Goal: Transaction & Acquisition: Purchase product/service

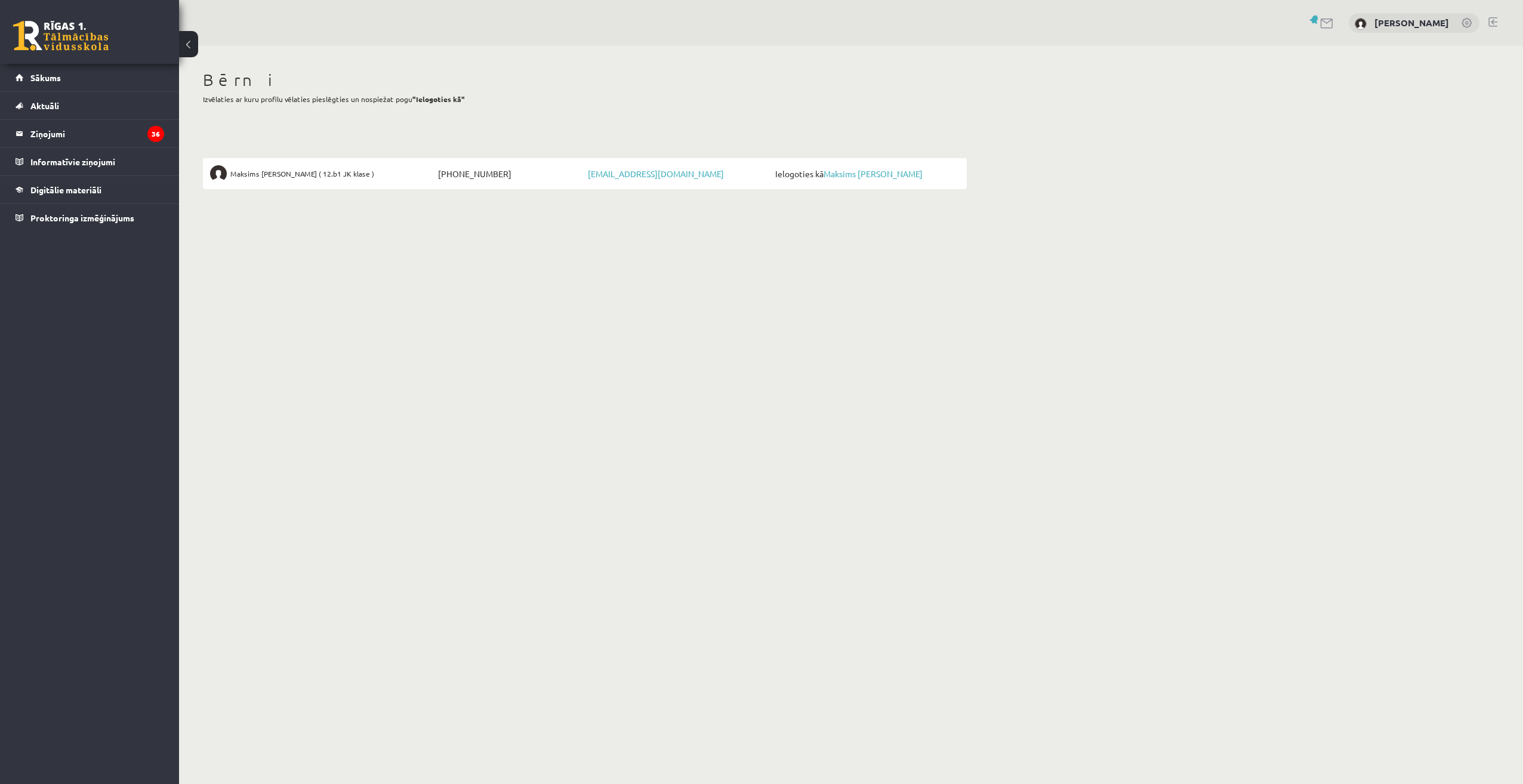
drag, startPoint x: 0, startPoint y: 0, endPoint x: 516, endPoint y: 453, distance: 686.6
click at [516, 453] on body "0 Dāvanas 0 mP 0 xp Tatjana Blizņuka Sākums Aktuāli Kā mācīties eSKOLĀ Kontakti…" at bounding box center [762, 392] width 1523 height 784
click at [52, 135] on legend "Ziņojumi 36" at bounding box center [97, 134] width 134 height 27
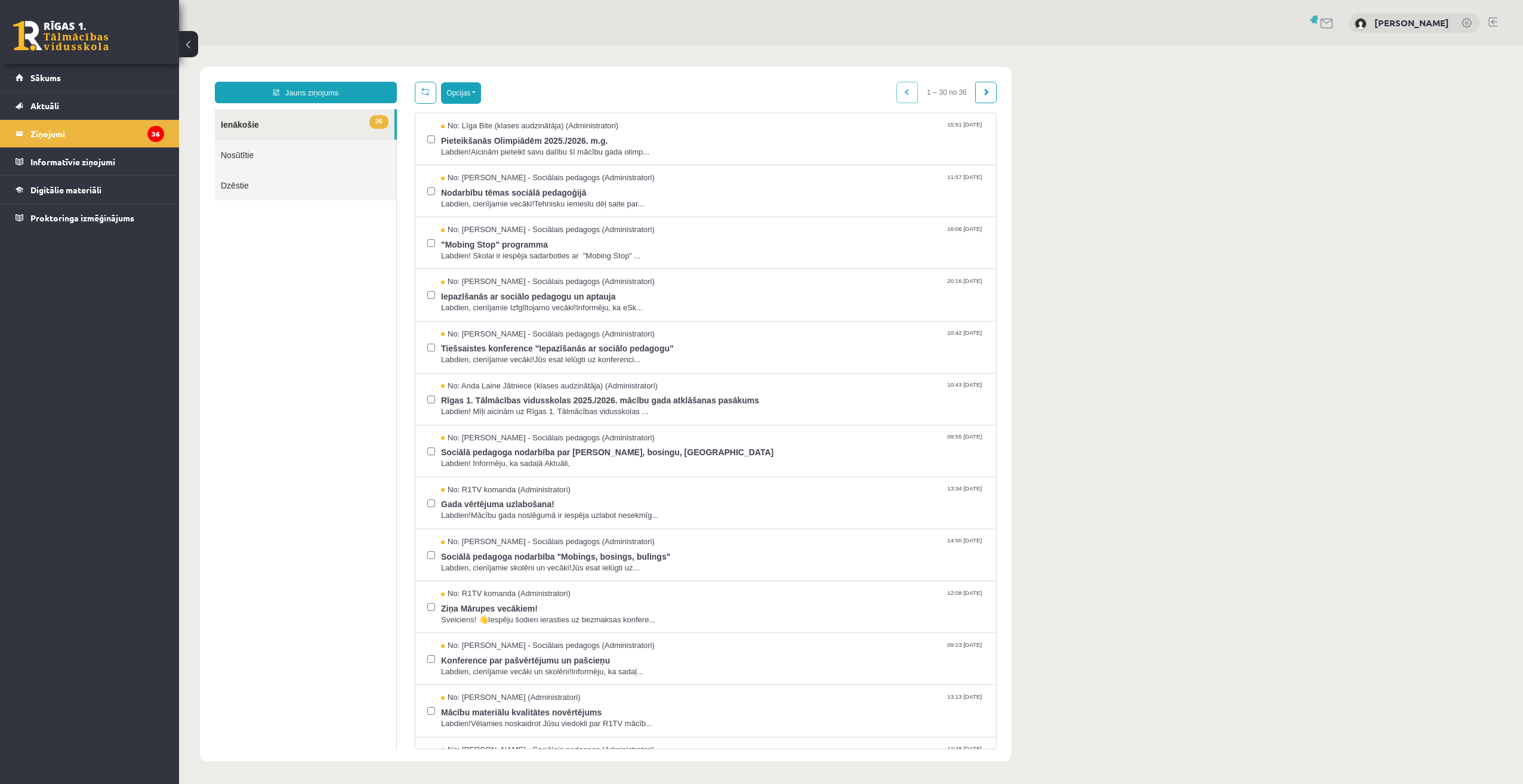
click at [459, 98] on button "Opcijas" at bounding box center [461, 93] width 40 height 21
click at [531, 116] on link "Atzīmēt visus ziņojumus" at bounding box center [534, 118] width 157 height 12
click at [445, 89] on button "Opcijas" at bounding box center [461, 93] width 40 height 21
click at [535, 177] on link "Atzīmēt izvēlētos kā lasītus" at bounding box center [511, 179] width 110 height 12
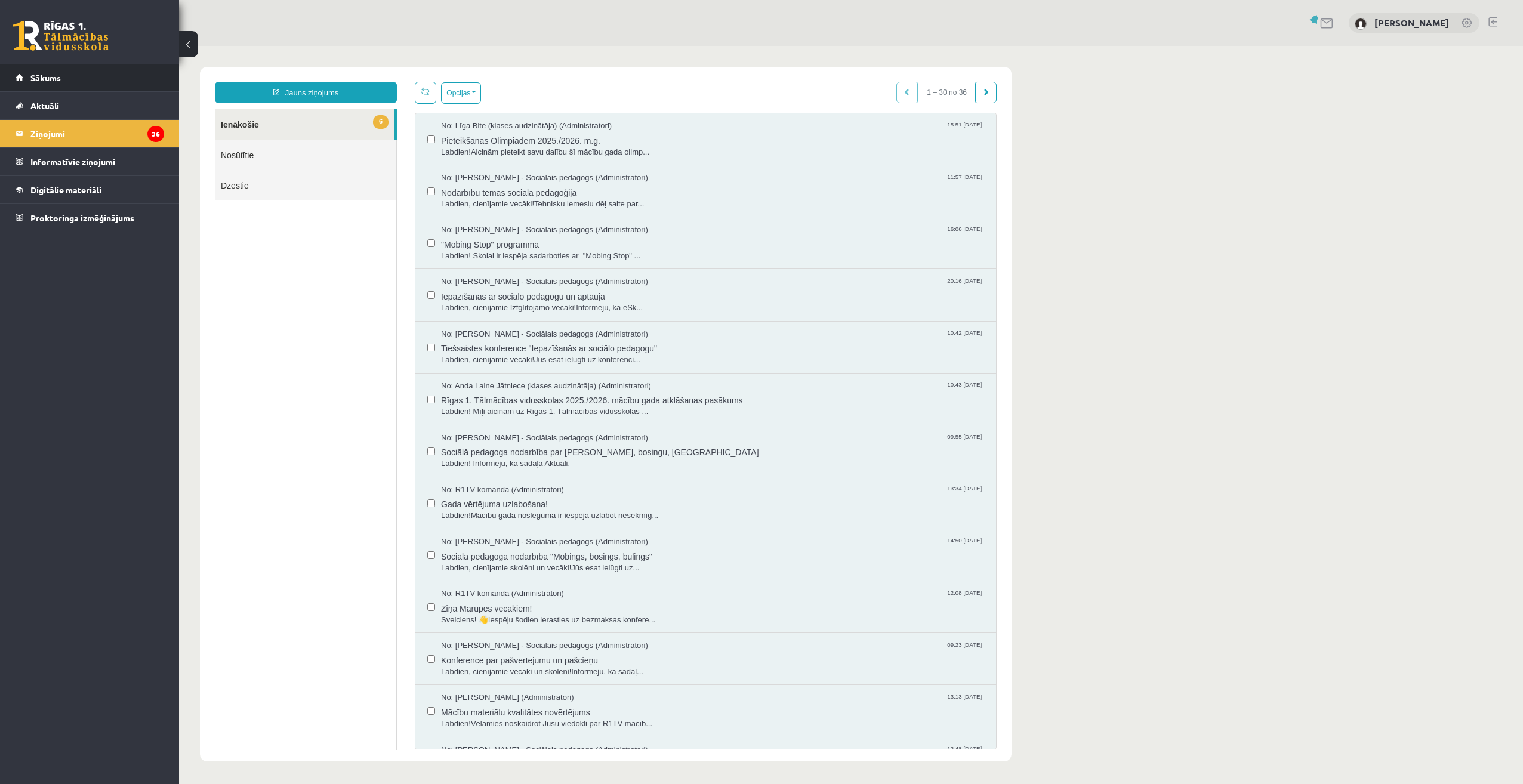
click at [38, 74] on span "Sākums" at bounding box center [45, 78] width 30 height 11
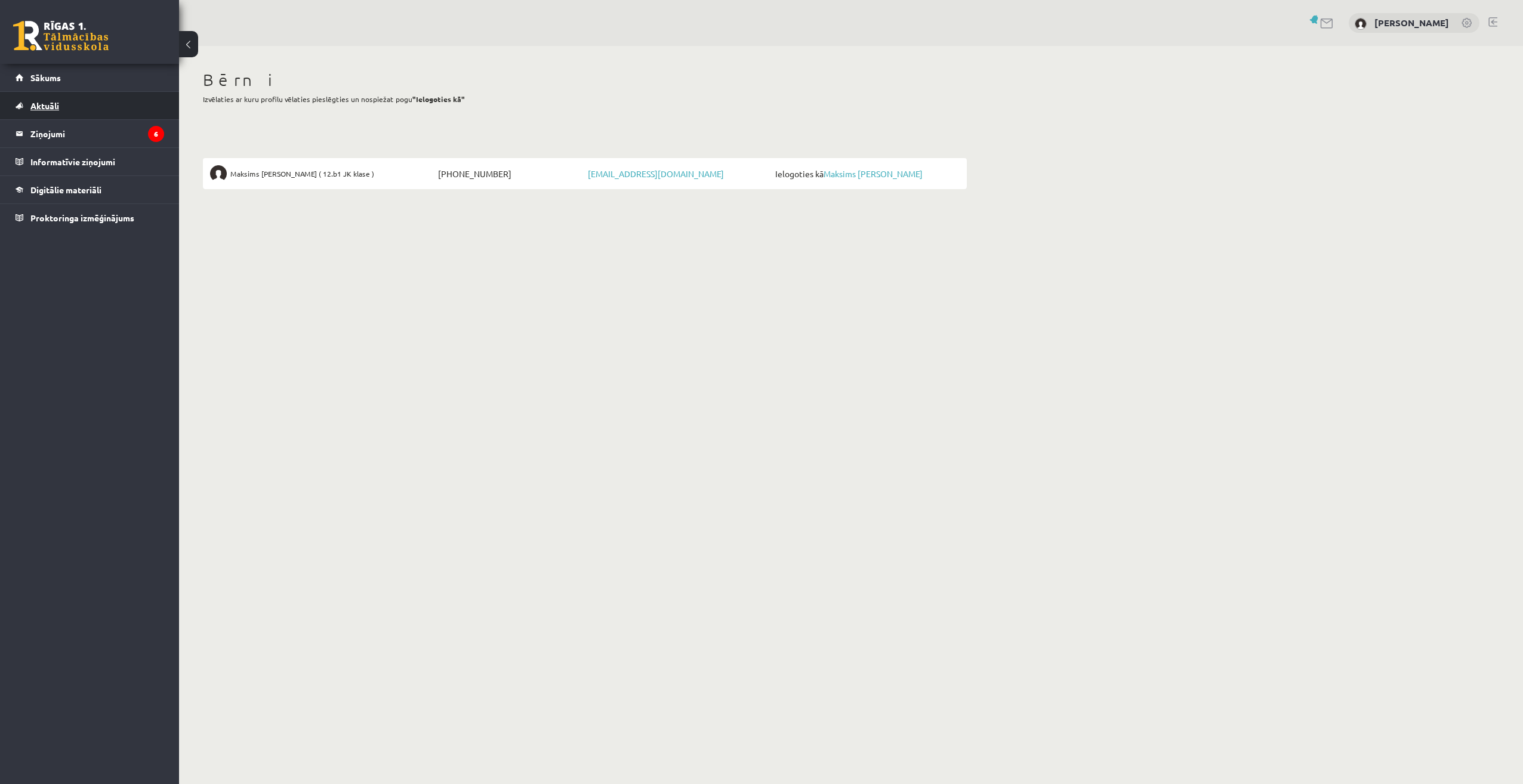
click at [47, 106] on span "Aktuāli" at bounding box center [45, 106] width 29 height 11
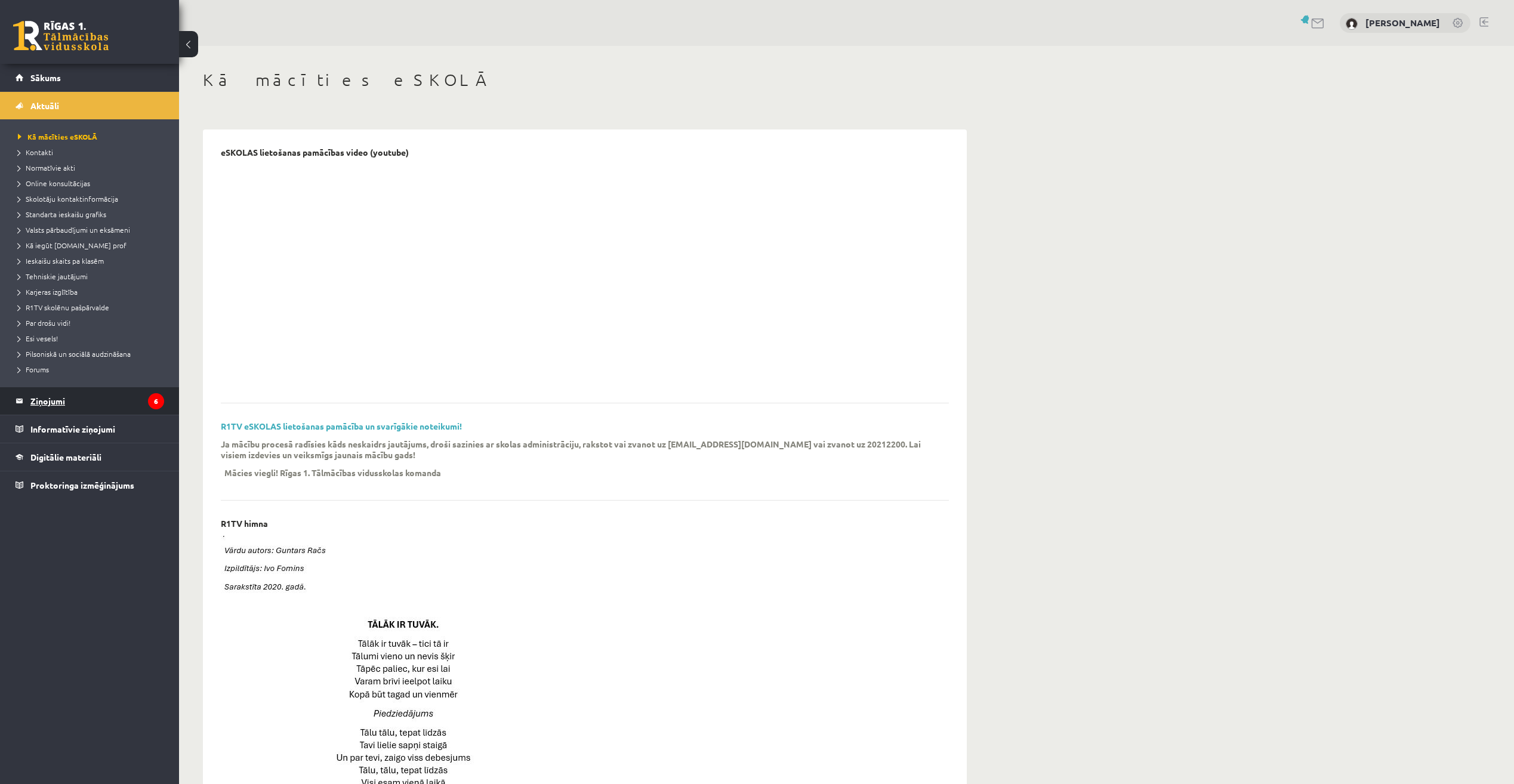
click at [50, 403] on legend "Ziņojumi 6" at bounding box center [97, 401] width 134 height 27
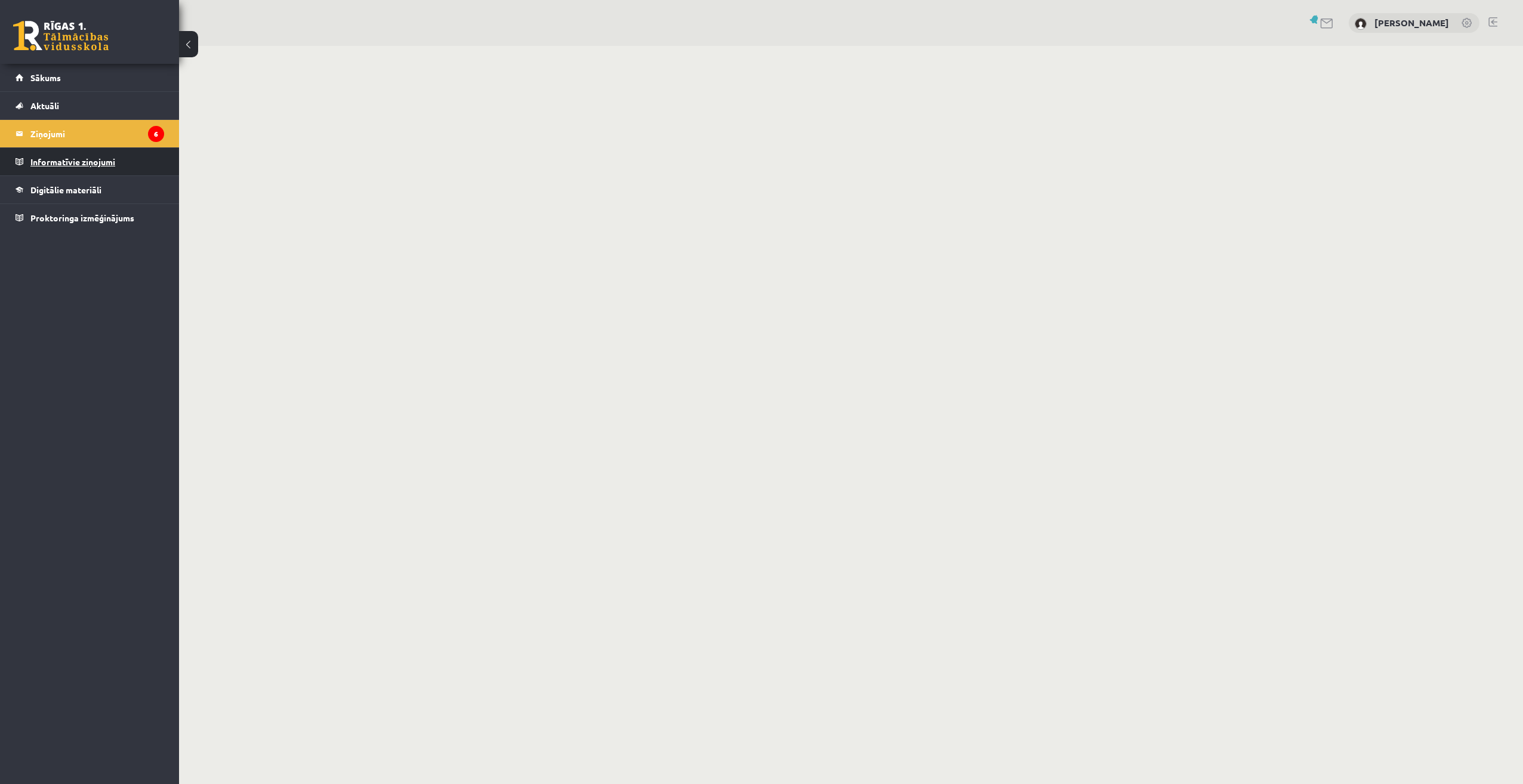
click at [92, 162] on legend "Informatīvie ziņojumi 0" at bounding box center [97, 161] width 134 height 27
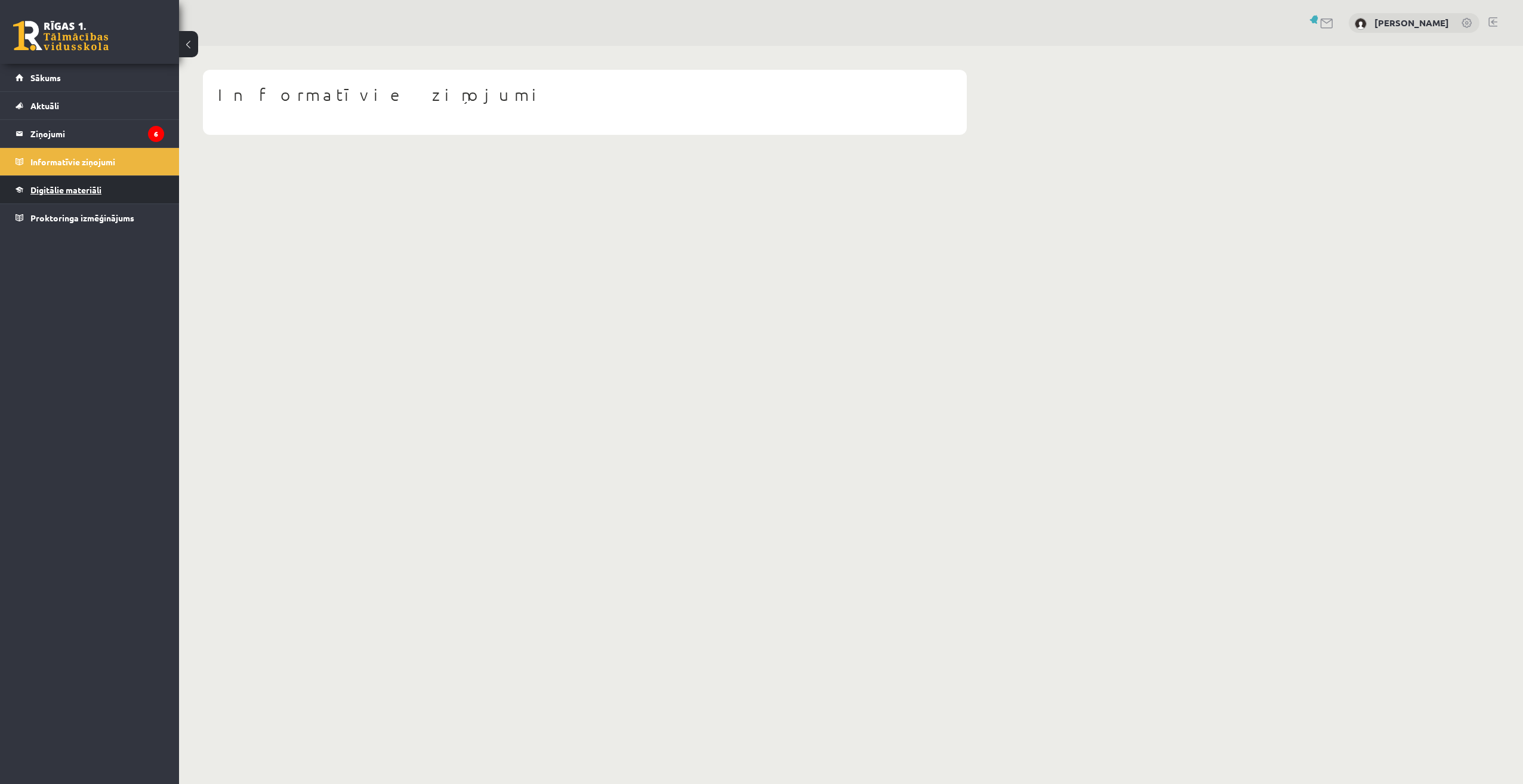
click at [92, 193] on span "Digitālie materiāli" at bounding box center [65, 190] width 71 height 11
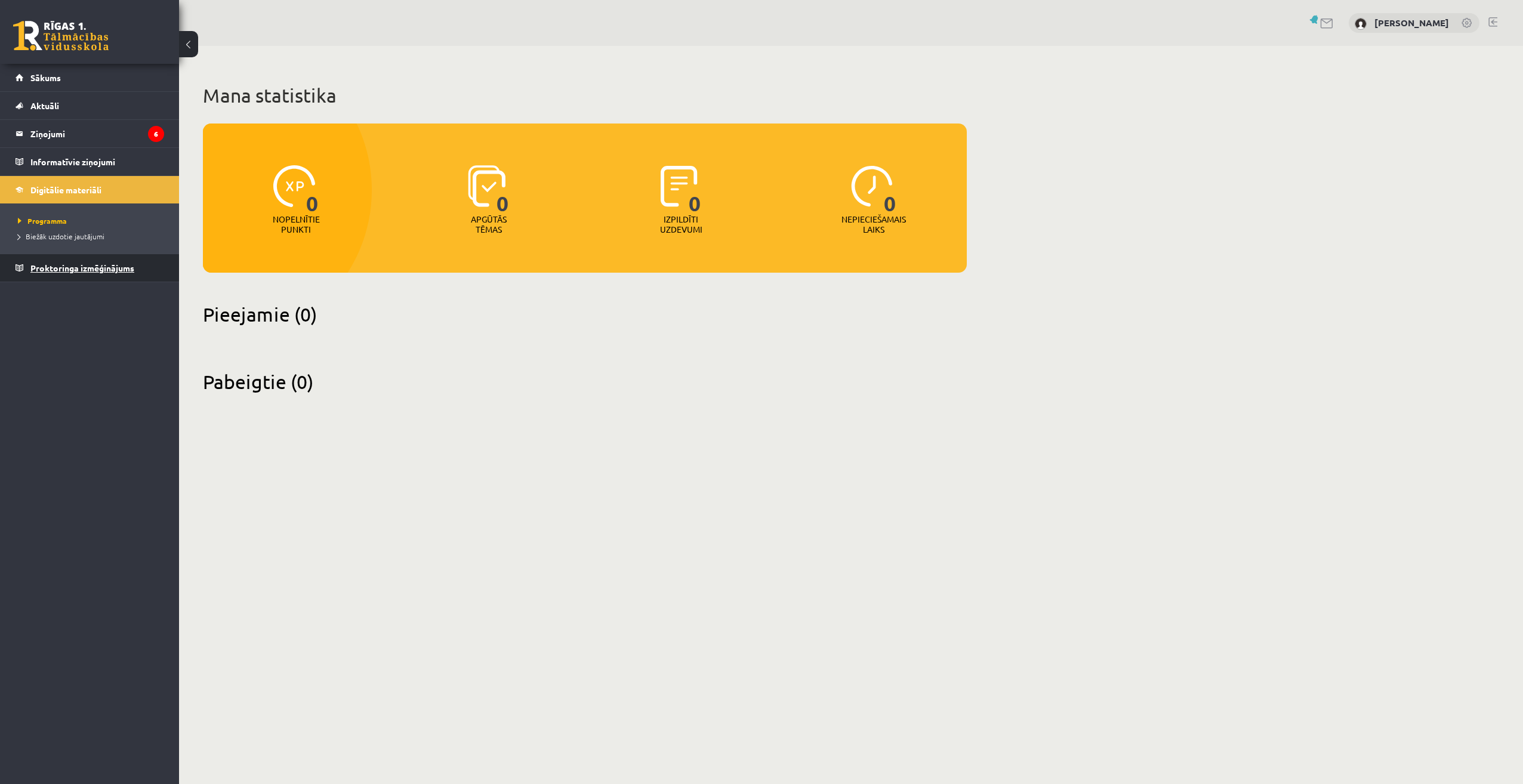
click at [75, 270] on span "Proktoringa izmēģinājums" at bounding box center [82, 268] width 104 height 11
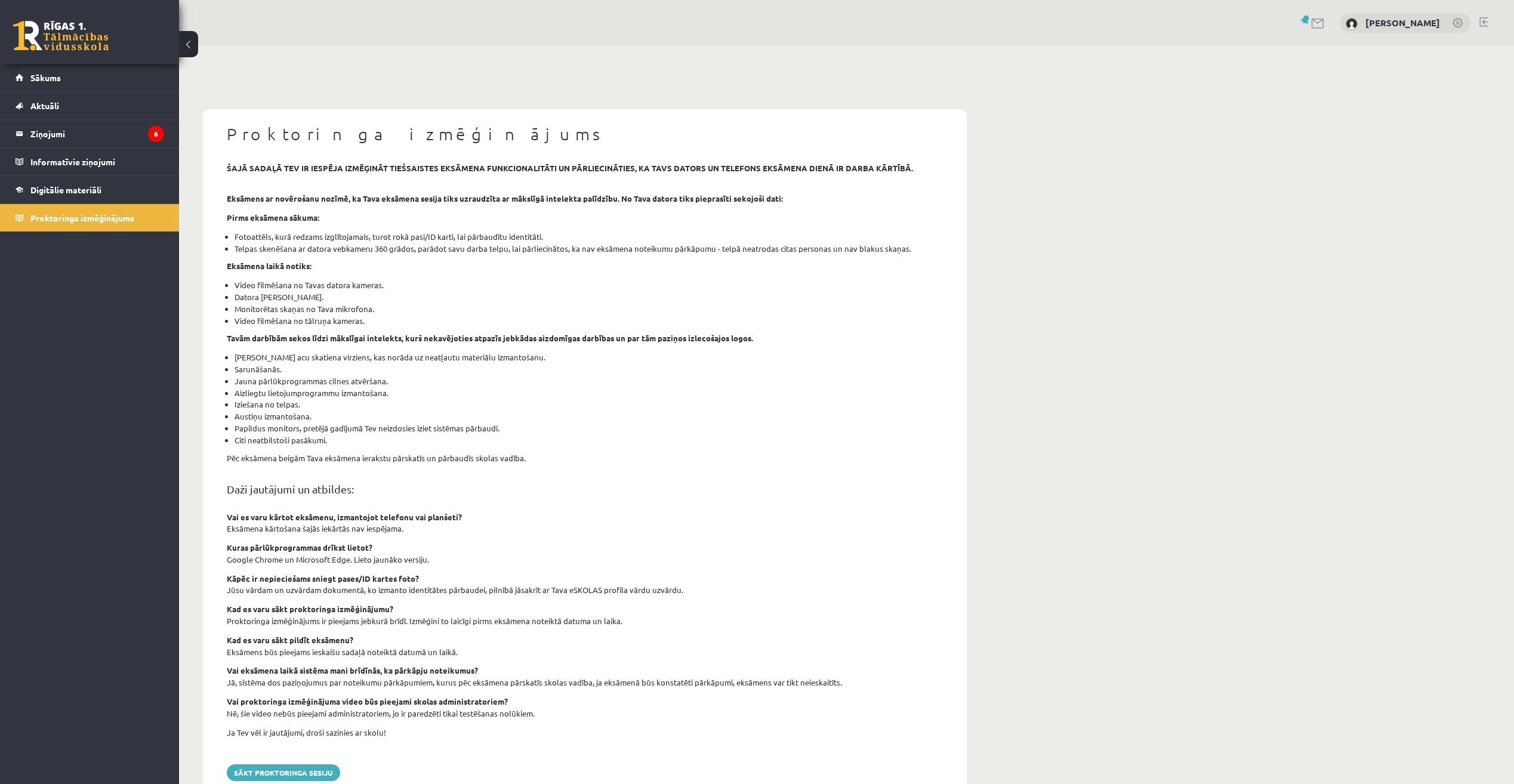
click at [47, 63] on div "0 Dāvanas 0 mP 0 xp" at bounding box center [89, 32] width 179 height 64
click at [55, 79] on span "Sākums" at bounding box center [45, 78] width 30 height 11
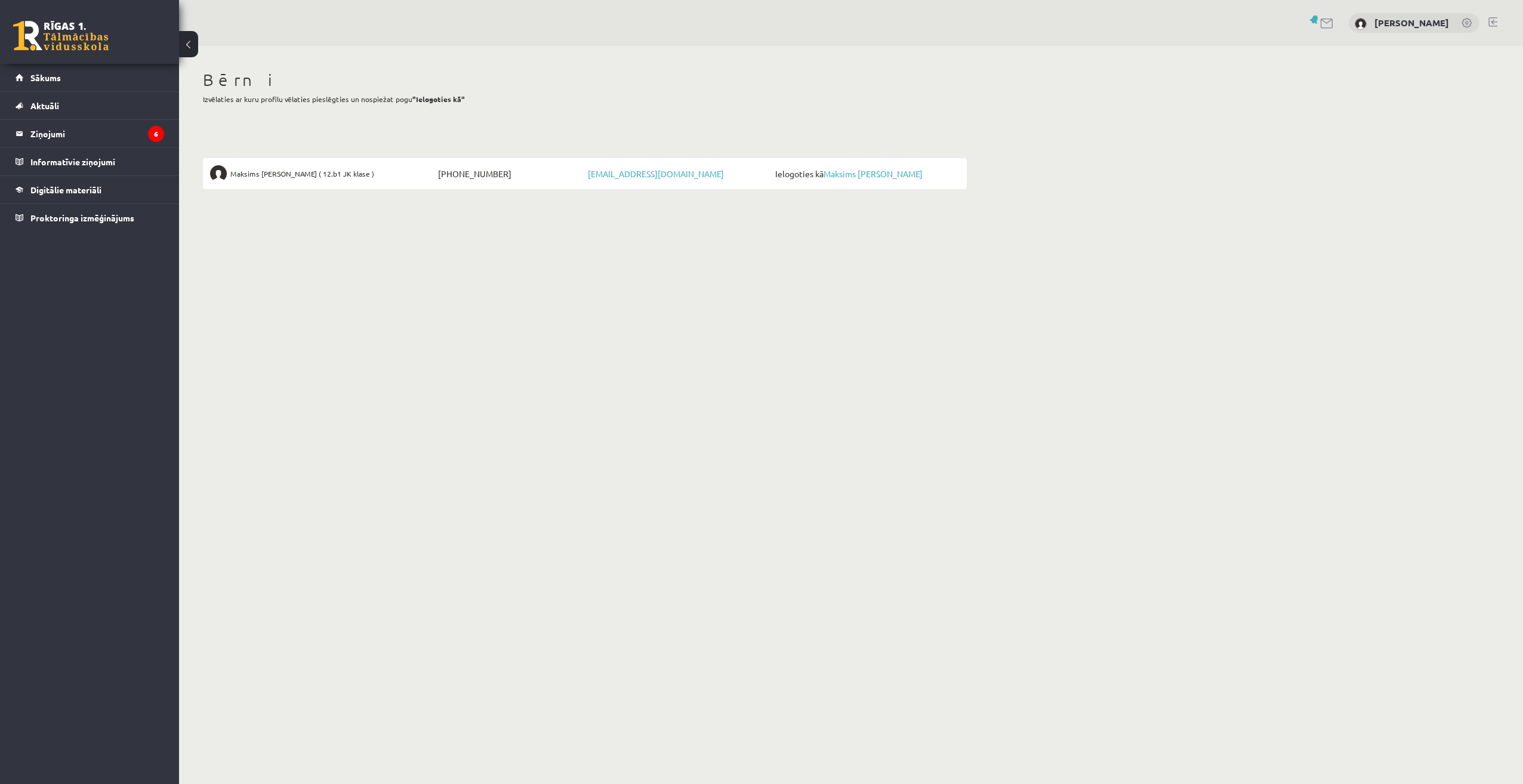
drag, startPoint x: 772, startPoint y: 172, endPoint x: 823, endPoint y: 177, distance: 51.2
click at [823, 177] on span "Ielogoties kā Maksims Mihails Blizņuks" at bounding box center [866, 174] width 188 height 16
drag, startPoint x: 823, startPoint y: 177, endPoint x: 815, endPoint y: 176, distance: 8.1
click at [956, 189] on div "Bērni Izvēlaties ar kuru profilu vēlaties pieslēgties un nospiežat pogu "Ielogo…" at bounding box center [585, 129] width 812 height 167
click at [850, 172] on link "Maksims [PERSON_NAME]" at bounding box center [865, 174] width 99 height 11
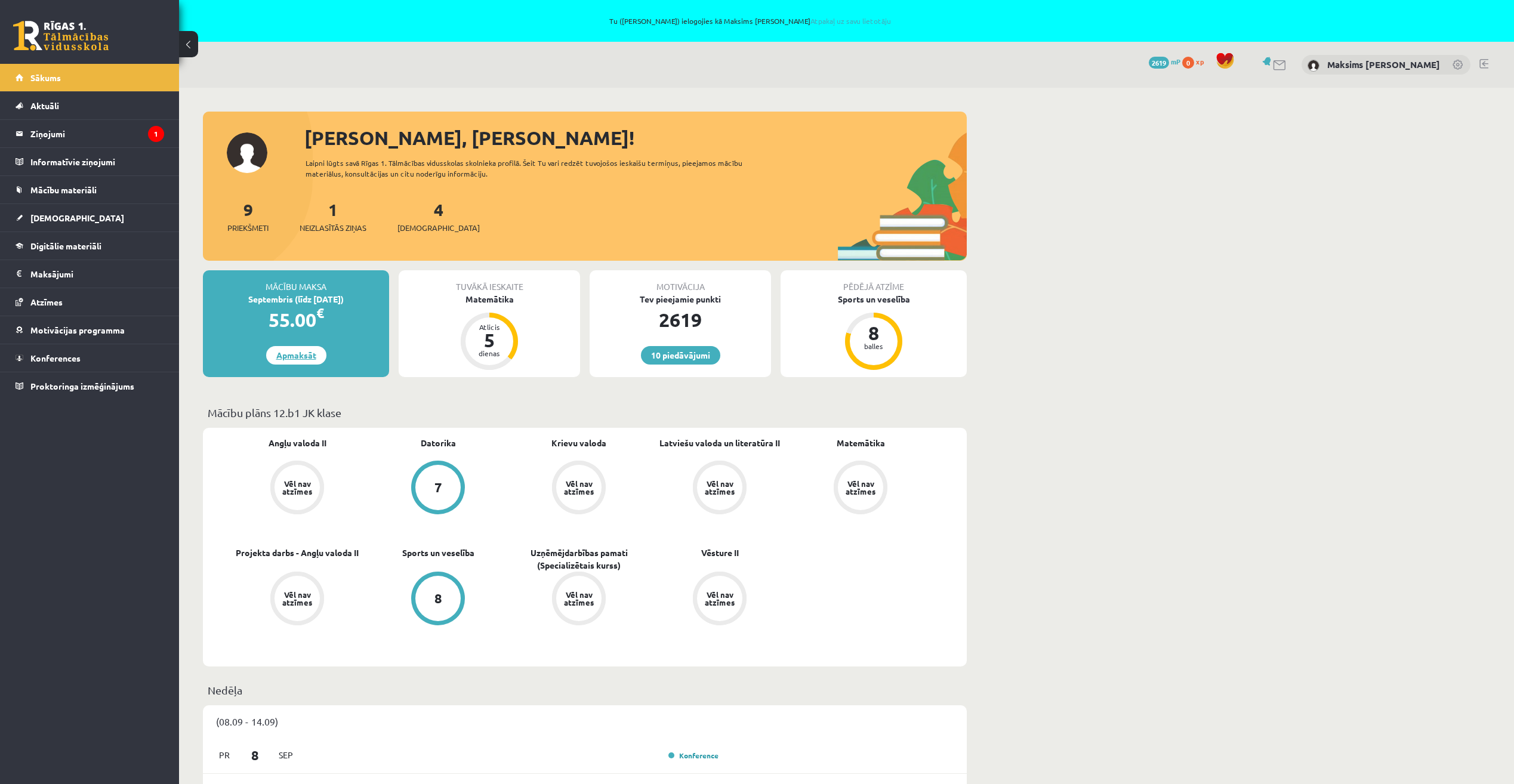
click at [307, 359] on link "Apmaksāt" at bounding box center [296, 355] width 60 height 19
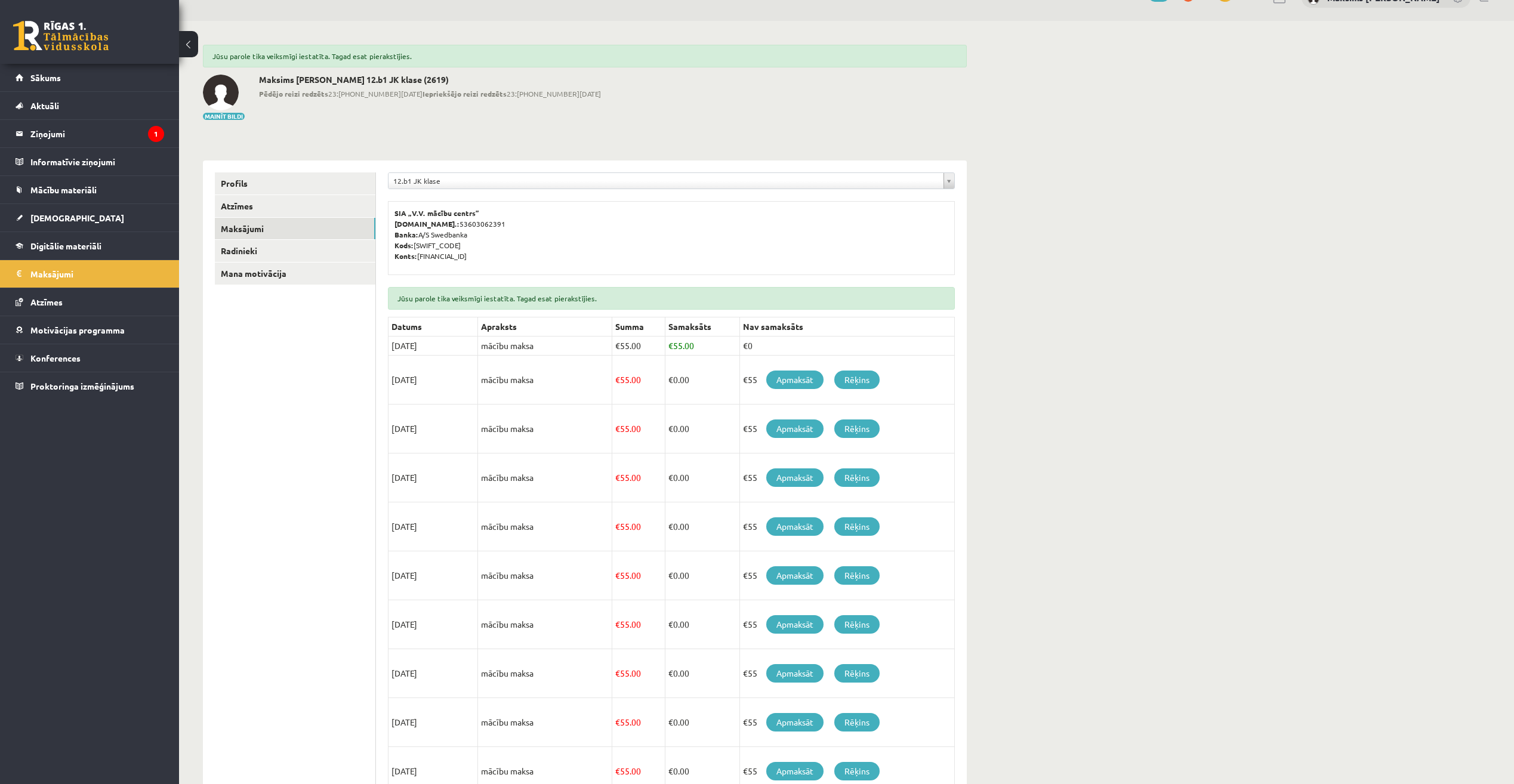
scroll to position [120, 0]
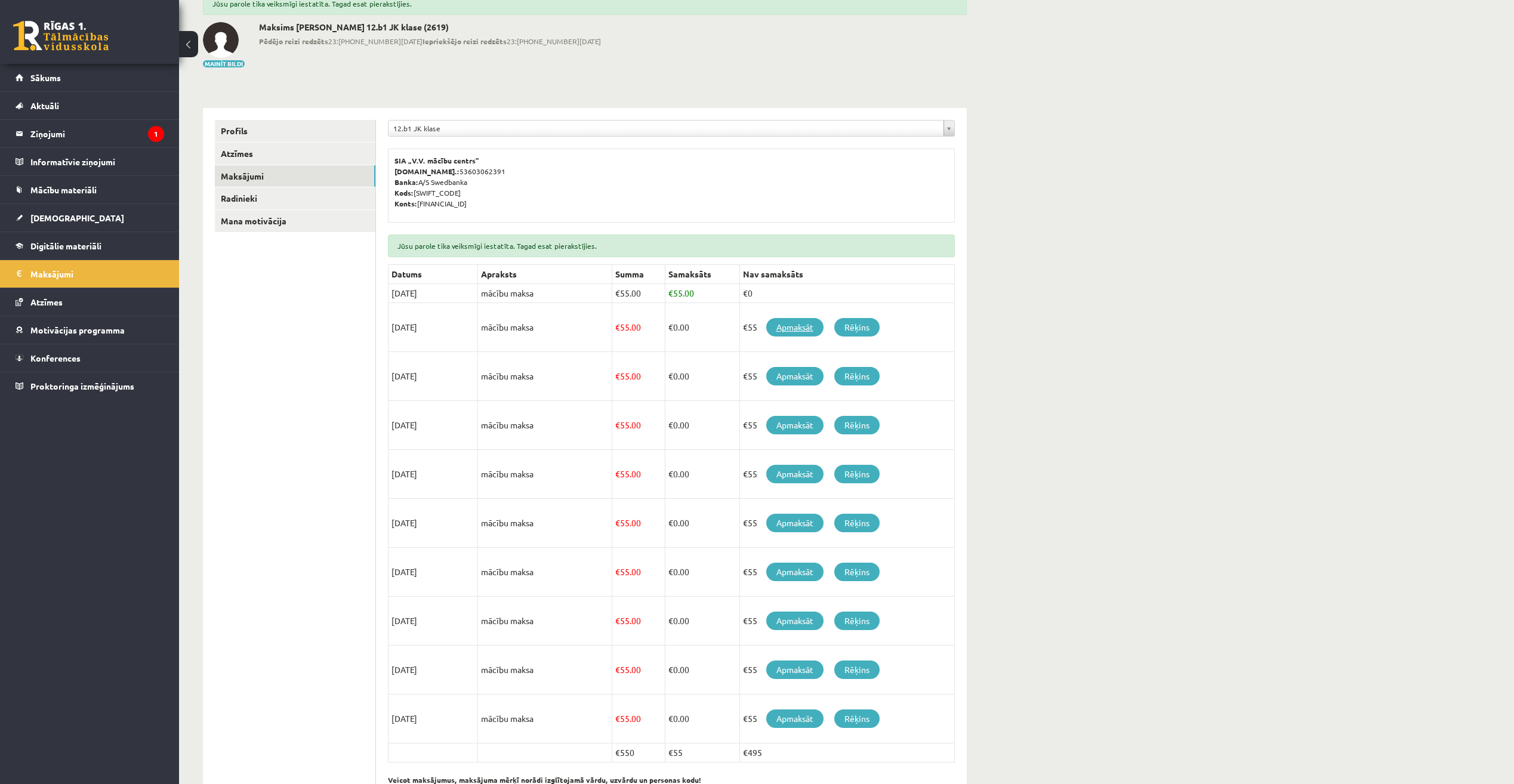
click at [797, 325] on link "Apmaksāt" at bounding box center [794, 327] width 57 height 19
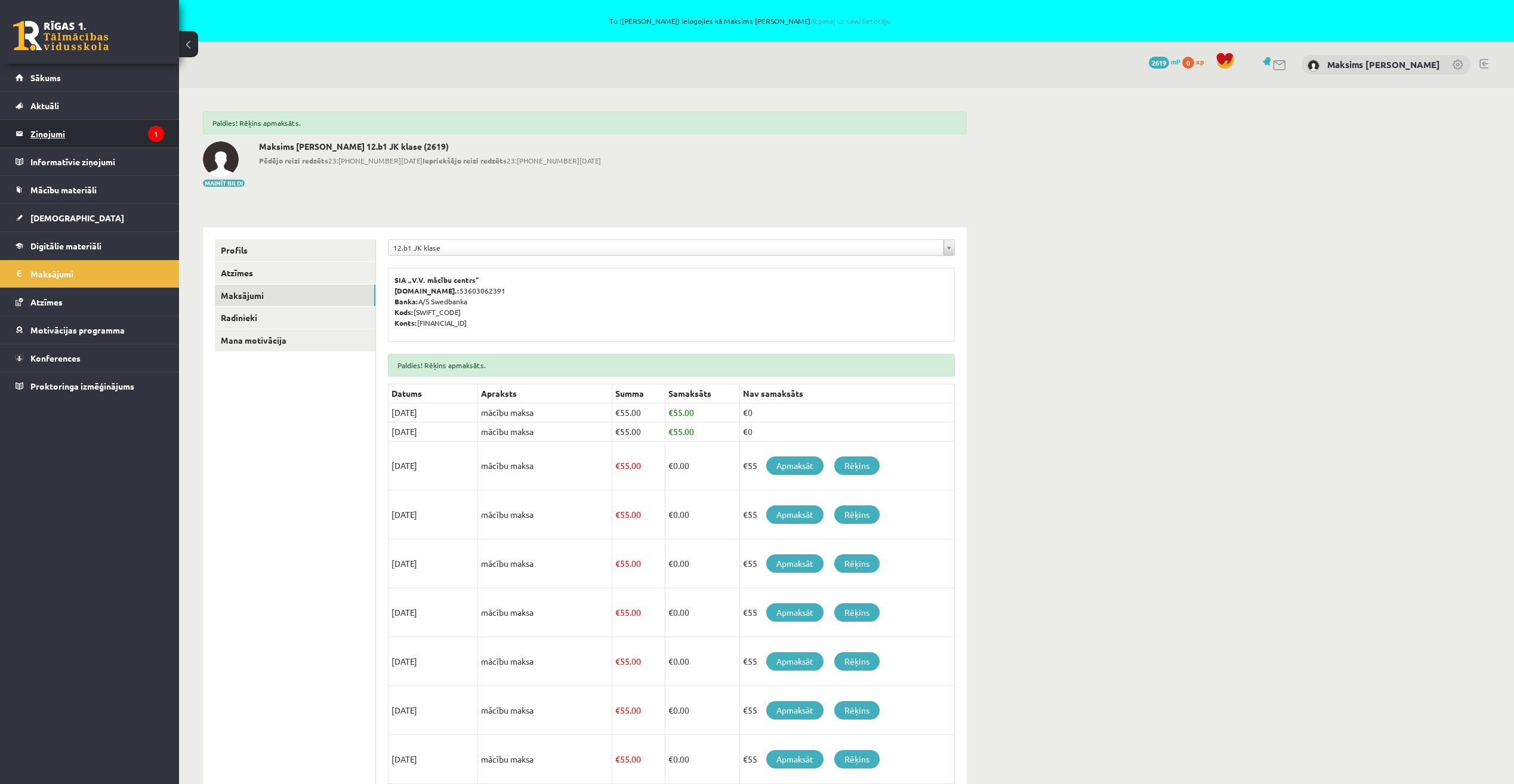
click at [49, 129] on legend "Ziņojumi 1" at bounding box center [97, 134] width 134 height 27
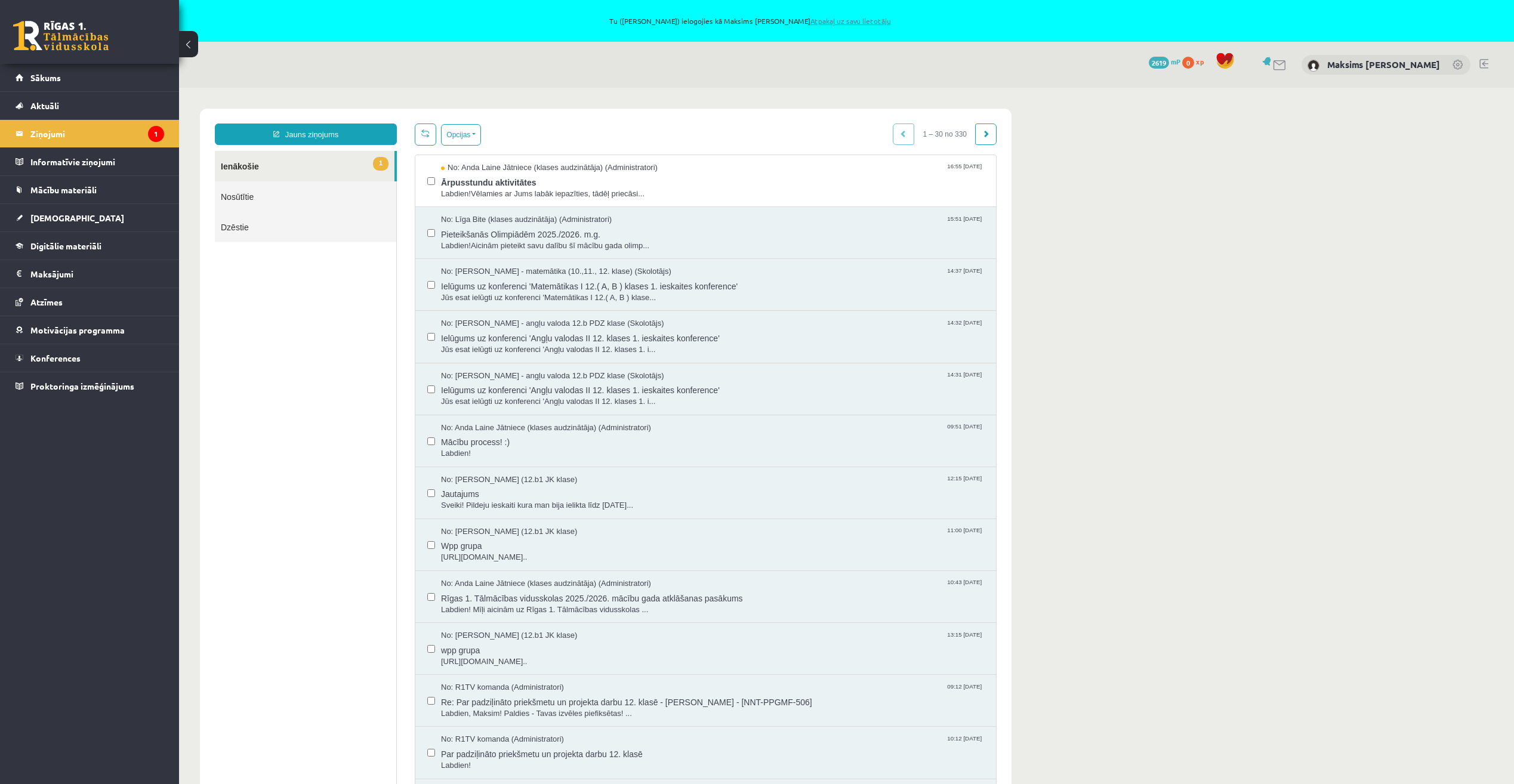
click at [842, 16] on link "Atpakaļ uz savu lietotāju" at bounding box center [850, 21] width 80 height 10
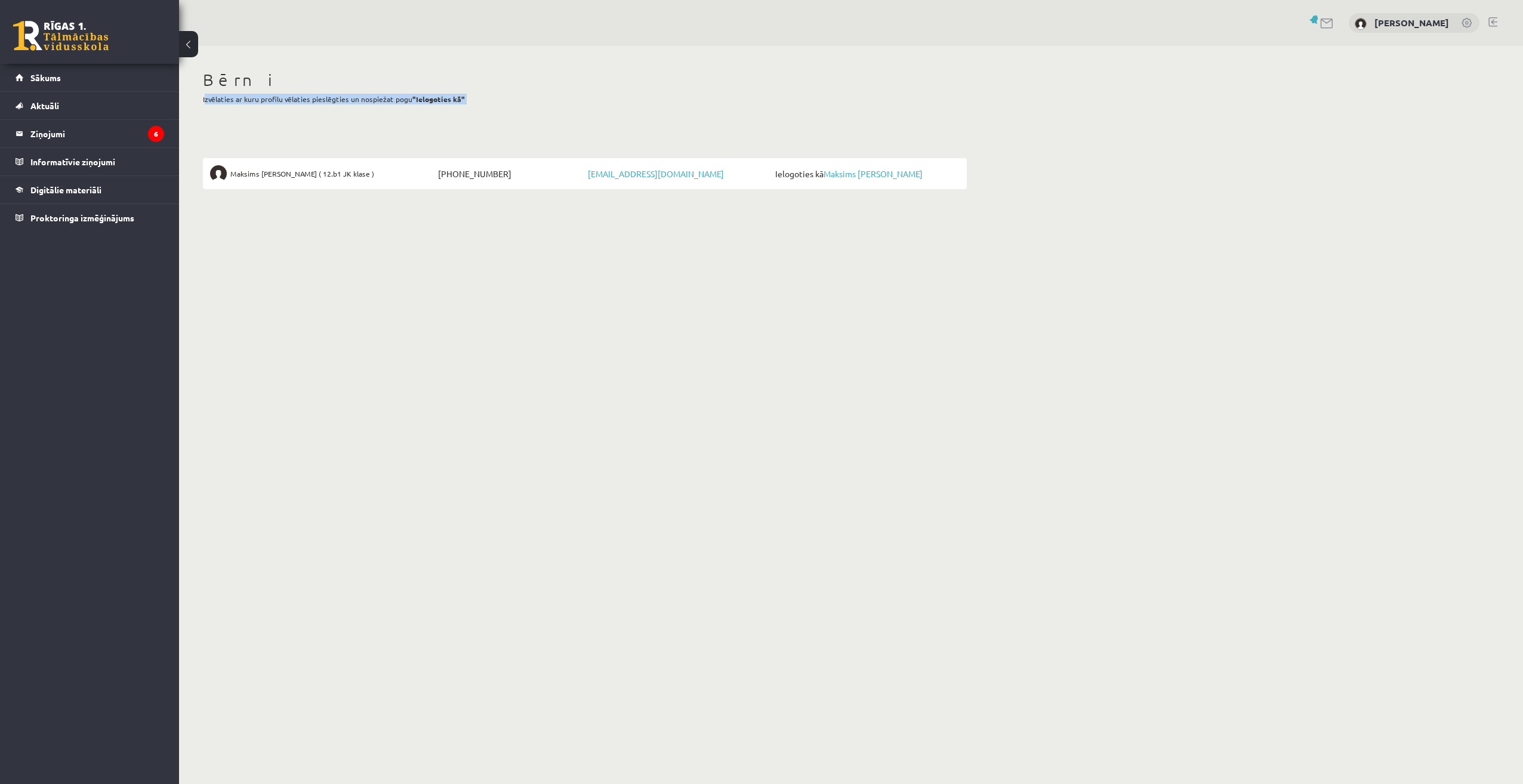
drag, startPoint x: 199, startPoint y: 96, endPoint x: 581, endPoint y: 125, distance: 383.1
click at [581, 125] on div "Bērni Izvēlaties ar kuru profilu vēlaties pieslēgties un nospiežat pogu "Ielogo…" at bounding box center [585, 129] width 812 height 167
click at [236, 128] on div "Bērni Вы выбираете, с каким профилем хотите войти, и нажимаете кнопку «Войти ка…" at bounding box center [585, 129] width 812 height 167
click at [84, 134] on legend "Ziņojumi 6" at bounding box center [97, 134] width 134 height 27
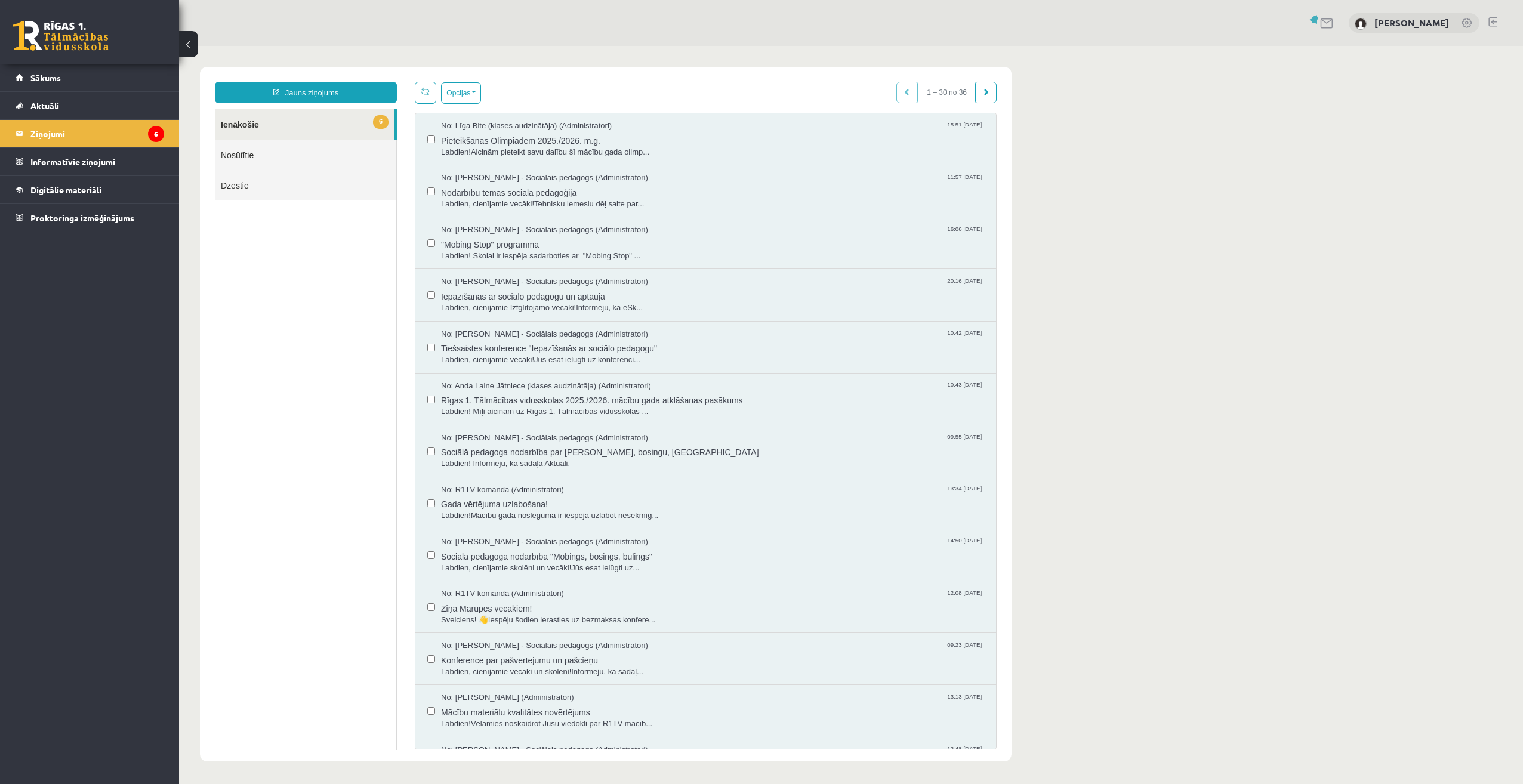
click at [251, 122] on link "6 Ienākošie" at bounding box center [304, 124] width 179 height 30
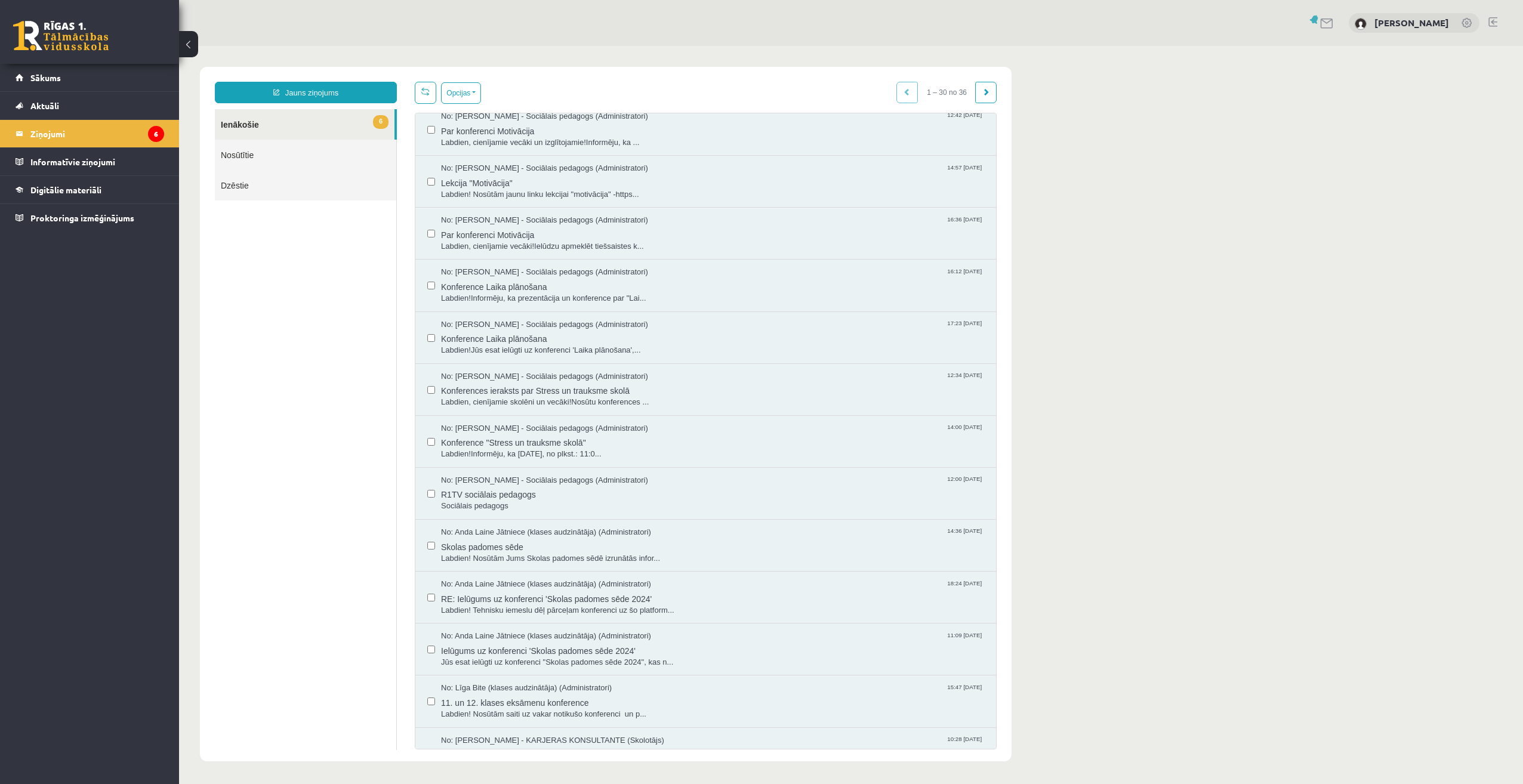
scroll to position [506, 0]
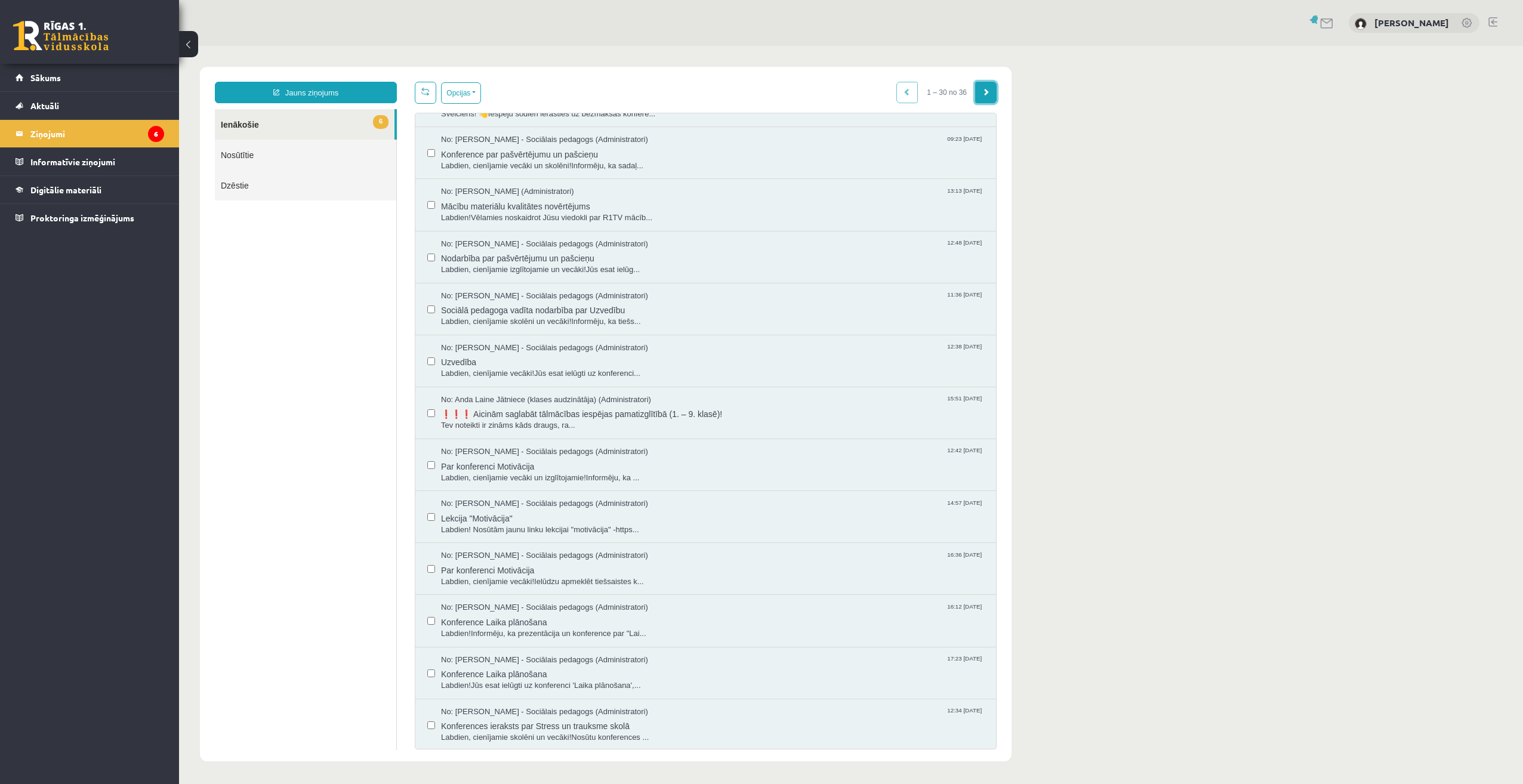
click at [980, 93] on link at bounding box center [986, 92] width 21 height 21
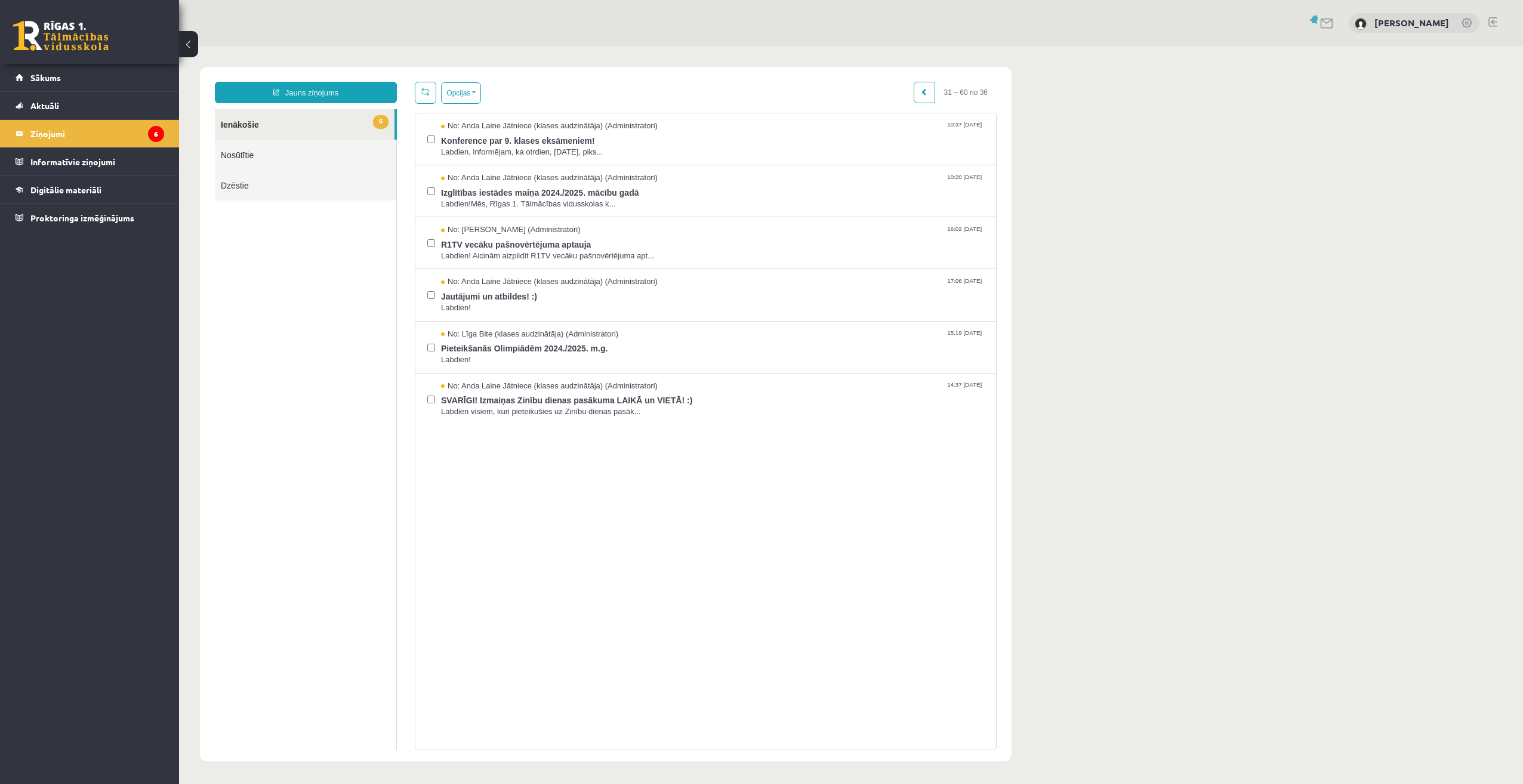
scroll to position [0, 0]
click at [460, 103] on div "Opcijas Atzīmēt visus ziņojumus Atcelt izvēlētos Atzīmēt visus kā lasītus Atzīm…" at bounding box center [706, 416] width 600 height 668
click at [460, 99] on button "Opcijas" at bounding box center [461, 93] width 40 height 21
click at [527, 120] on link "Atzīmēt visus ziņojumus" at bounding box center [534, 118] width 157 height 12
click at [468, 98] on button "Opcijas" at bounding box center [461, 93] width 40 height 21
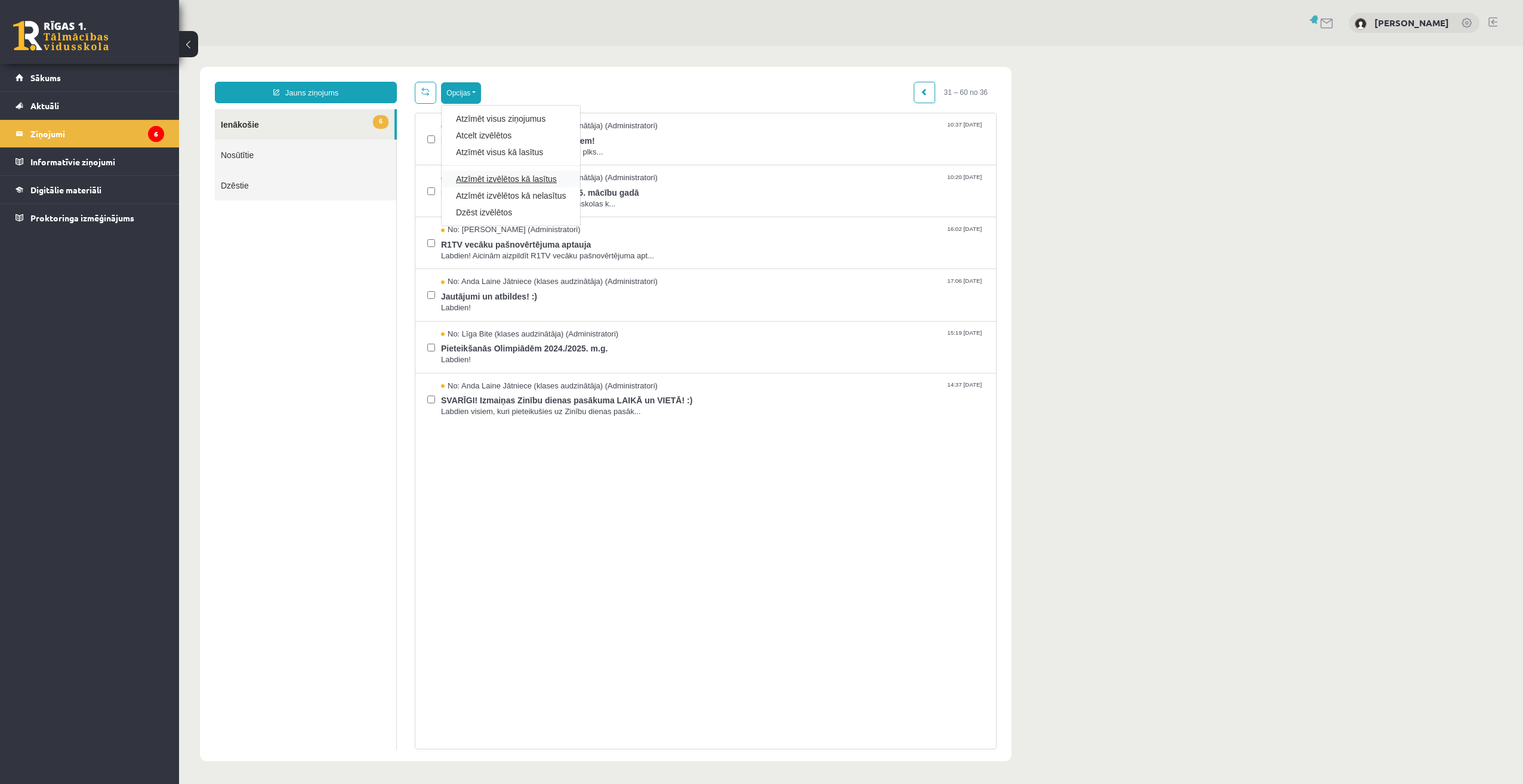
click at [509, 176] on link "Atzīmēt izvēlētos kā lasītus" at bounding box center [511, 179] width 110 height 12
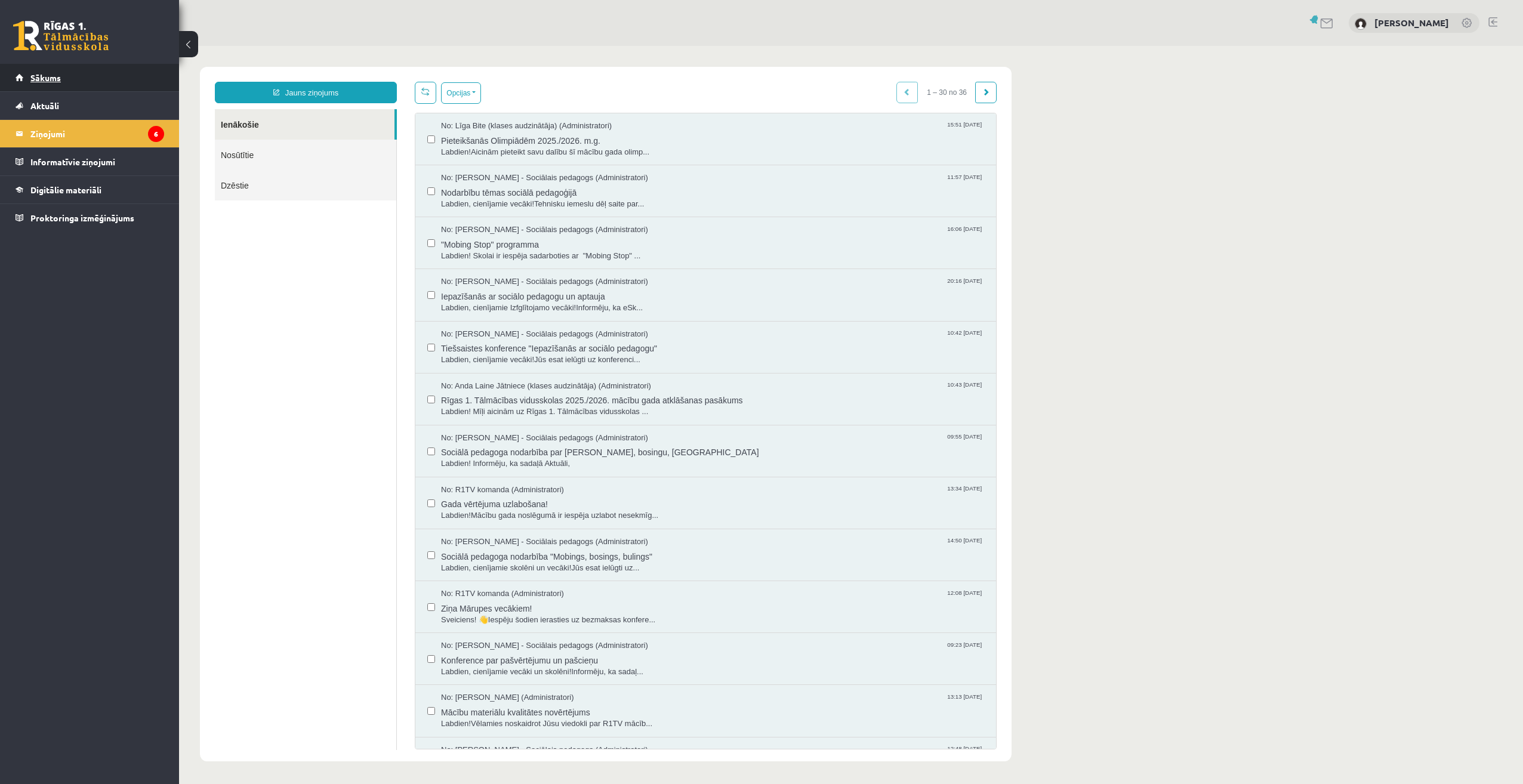
click at [47, 80] on span "Sākums" at bounding box center [45, 78] width 30 height 11
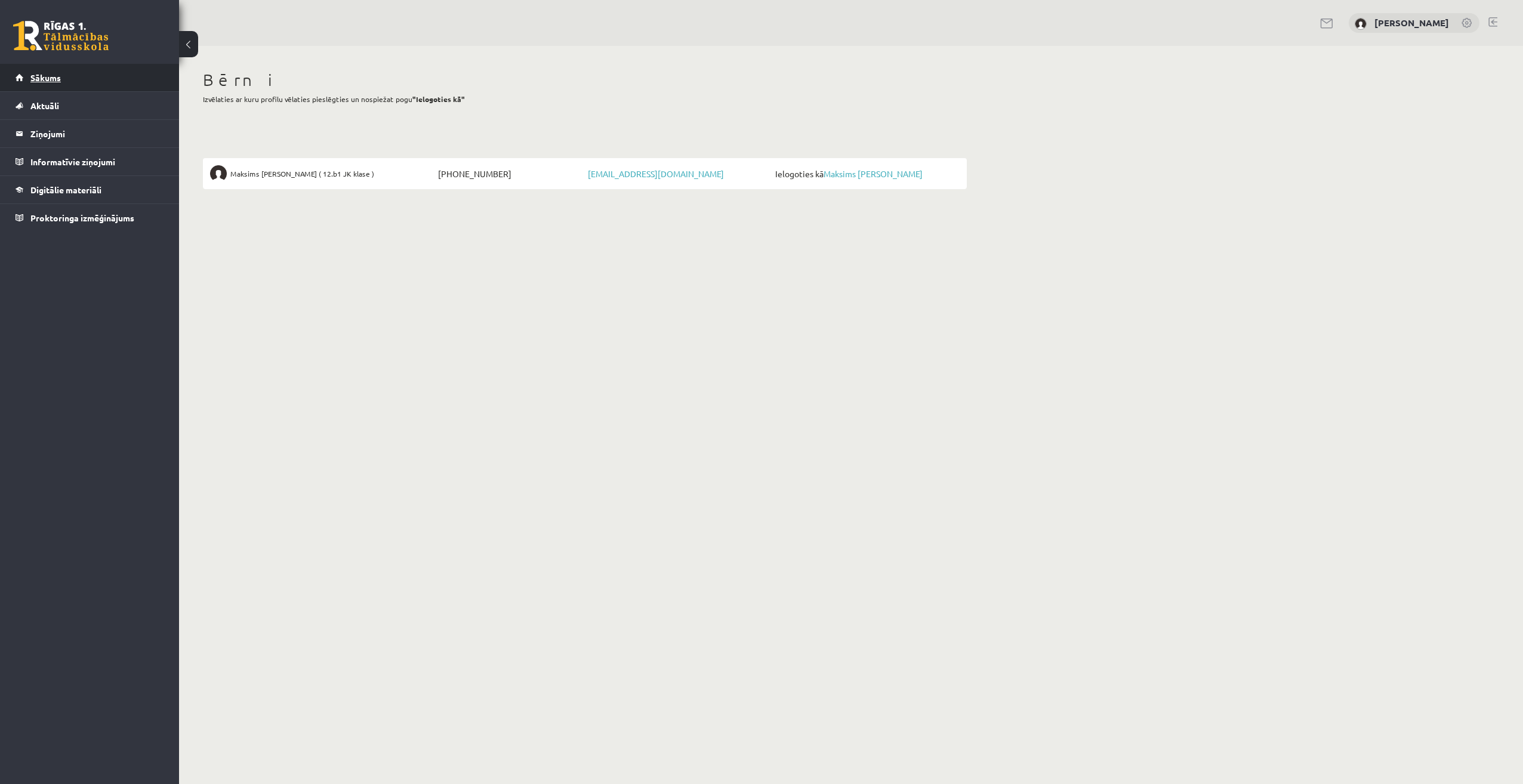
click at [34, 84] on link "Sākums" at bounding box center [90, 78] width 148 height 27
click at [1470, 21] on link at bounding box center [1467, 23] width 12 height 12
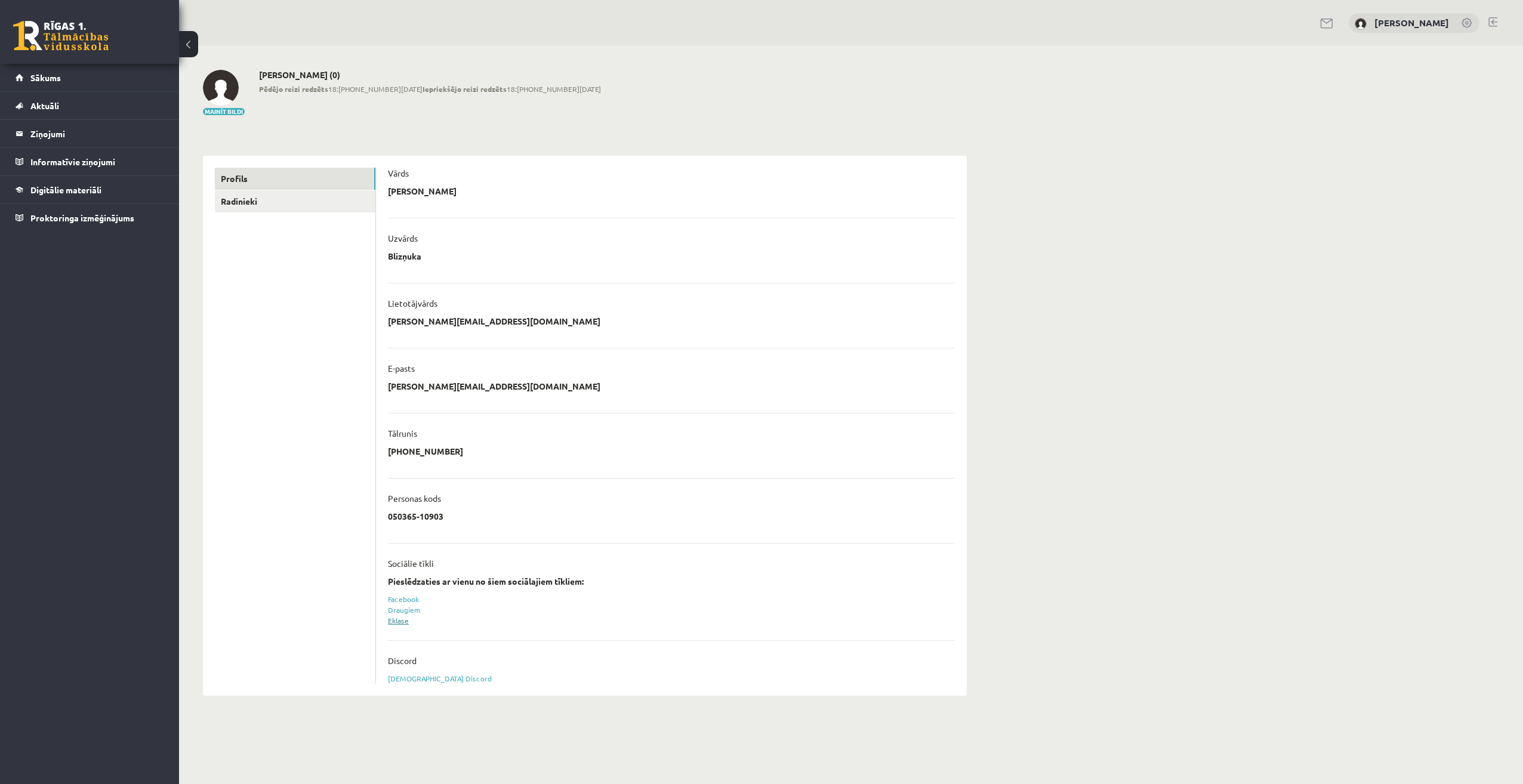
click at [399, 624] on link "Eklase" at bounding box center [398, 620] width 21 height 10
